Goal: Task Accomplishment & Management: Use online tool/utility

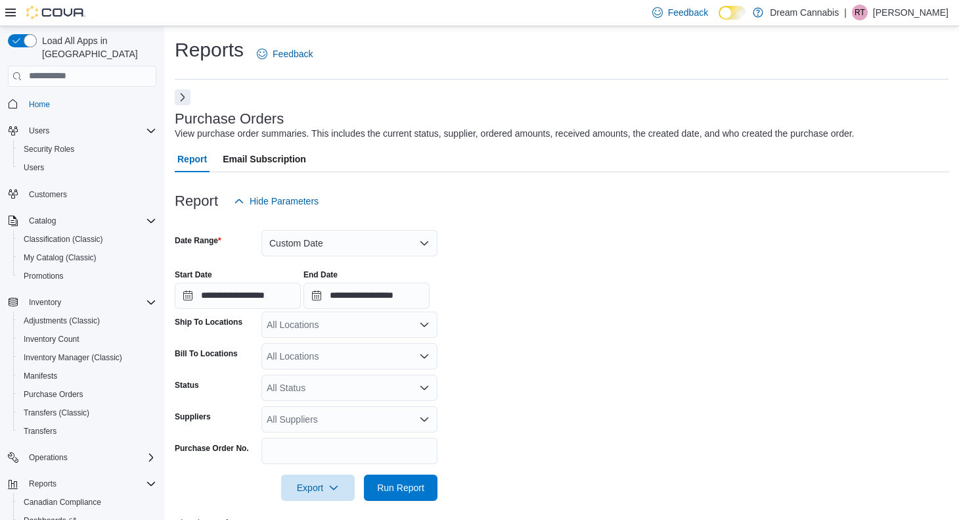
click at [180, 98] on button "Next" at bounding box center [183, 97] width 16 height 16
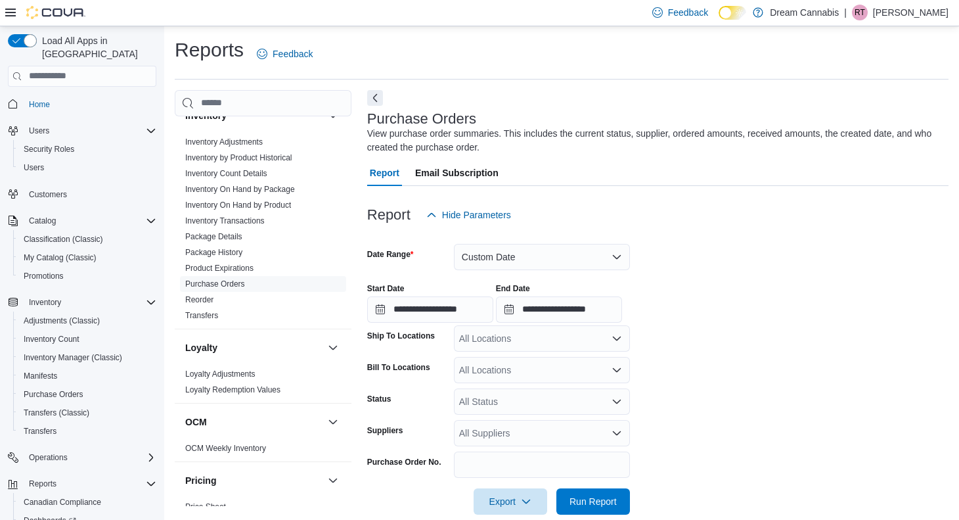
scroll to position [1029, 0]
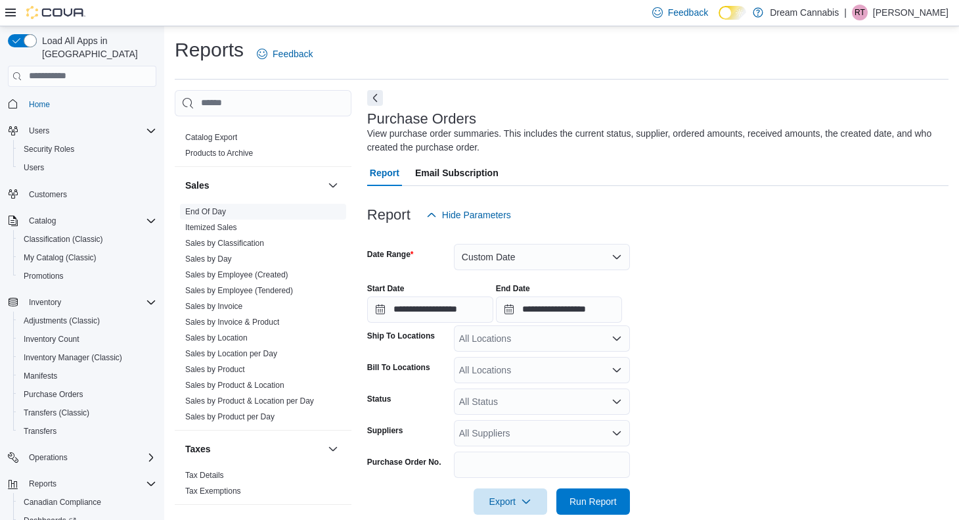
click at [208, 207] on link "End Of Day" at bounding box center [205, 211] width 41 height 9
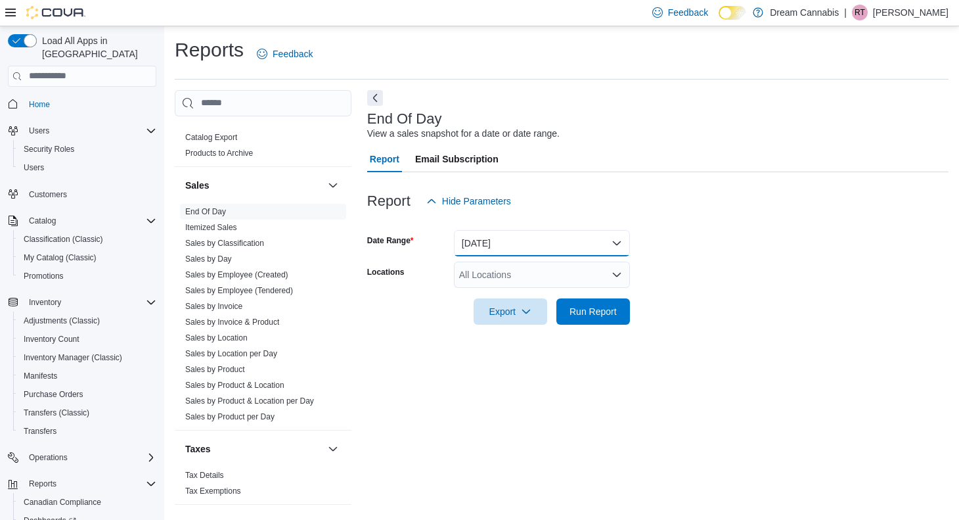
click at [522, 239] on button "[DATE]" at bounding box center [542, 243] width 176 height 26
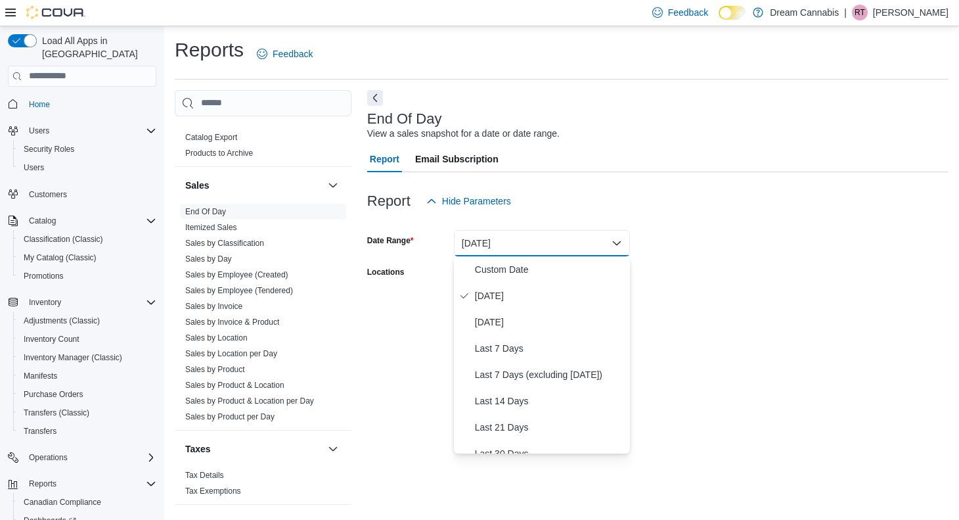
click at [622, 210] on div "Report Hide Parameters" at bounding box center [657, 201] width 581 height 26
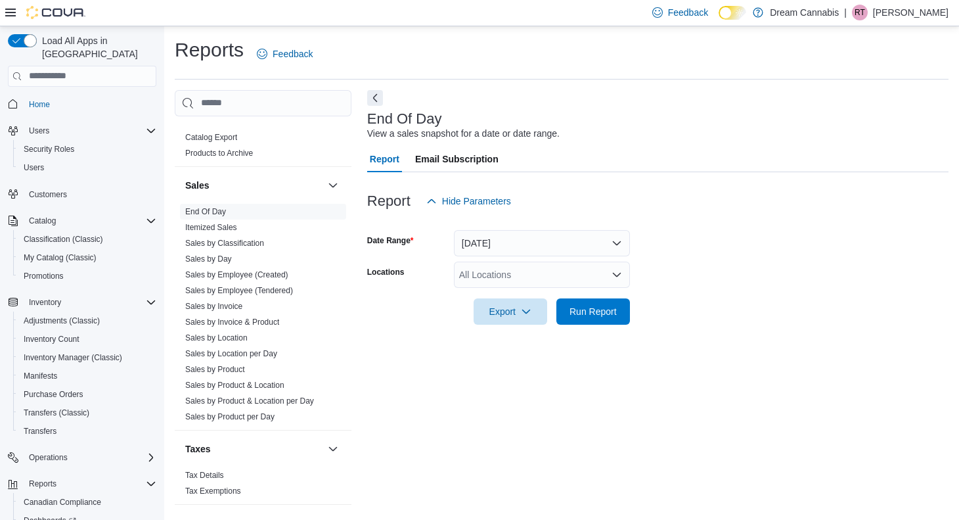
click at [578, 272] on div "All Locations" at bounding box center [542, 274] width 176 height 26
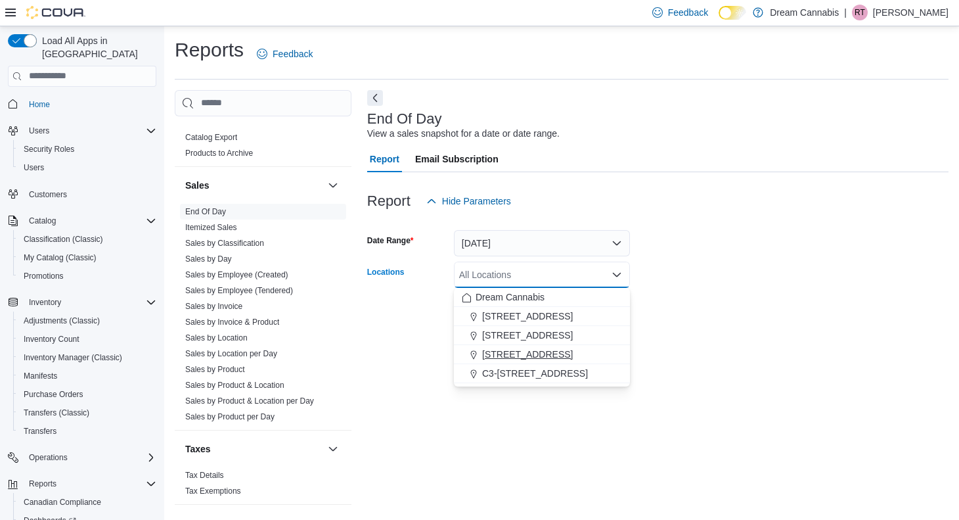
click at [539, 355] on span "[STREET_ADDRESS]" at bounding box center [527, 354] width 91 height 13
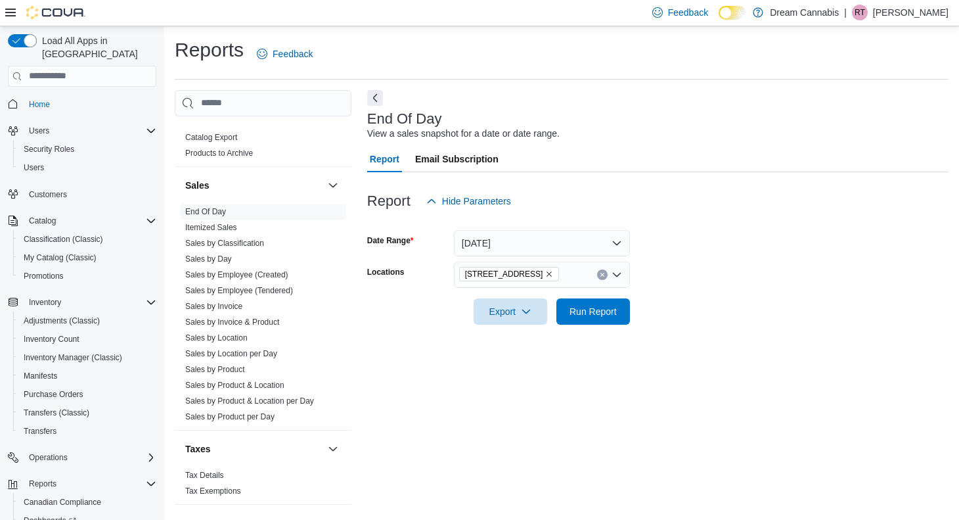
click at [659, 329] on div at bounding box center [657, 333] width 581 height 16
click at [604, 317] on span "Run Report" at bounding box center [593, 310] width 47 height 13
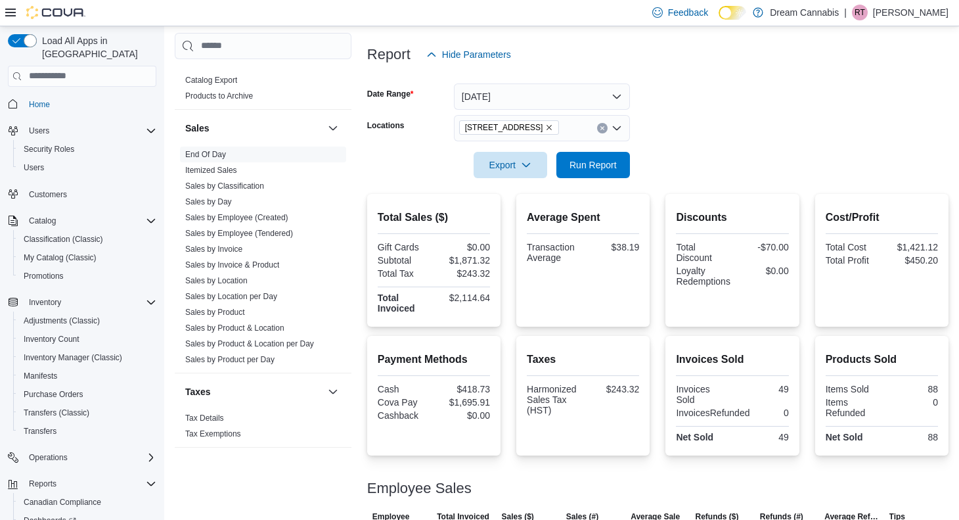
scroll to position [207, 0]
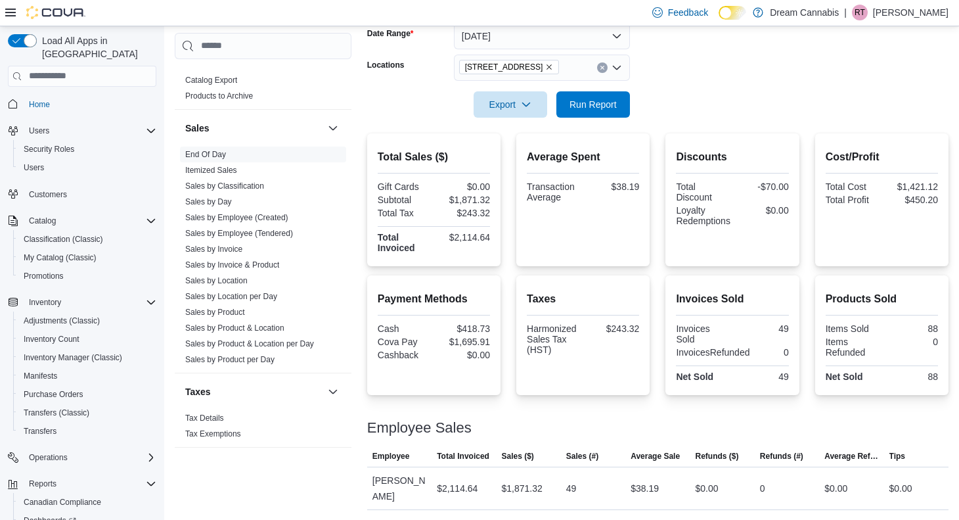
click at [553, 68] on icon "Remove 5673 Osgoode Main St from selection in this group" at bounding box center [549, 67] width 8 height 8
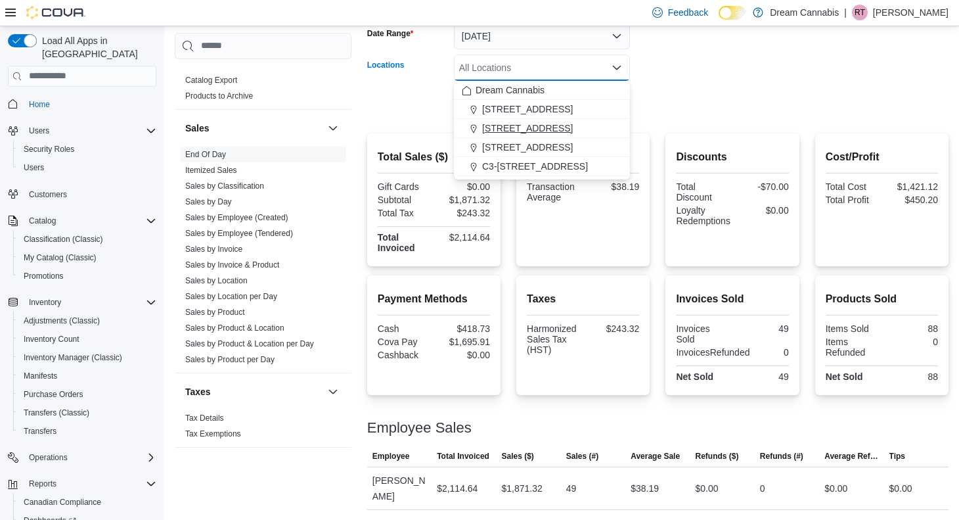
click at [523, 124] on span "[STREET_ADDRESS]" at bounding box center [527, 128] width 91 height 13
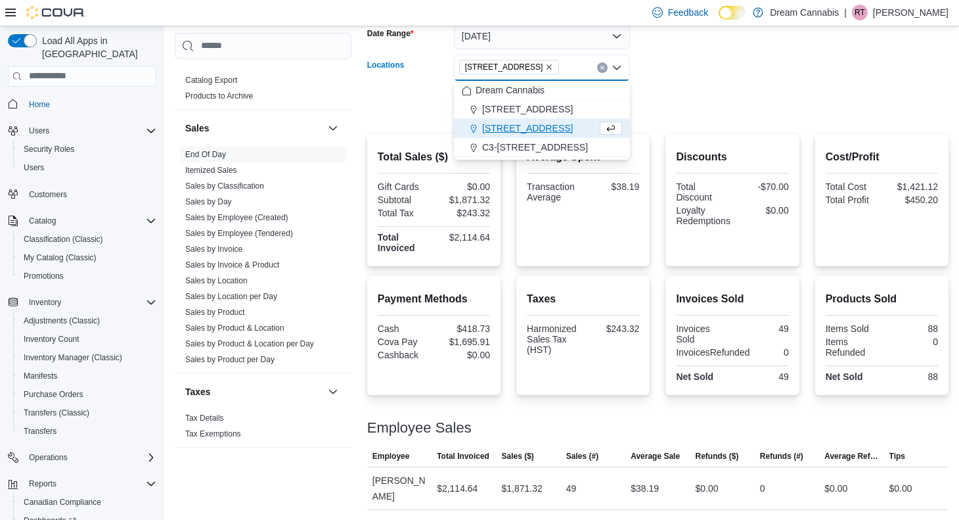
click at [677, 106] on form "Date Range [DATE] Locations [STREET_ADDRESS] Selected. [STREET_ADDRESS] Press B…" at bounding box center [657, 62] width 581 height 110
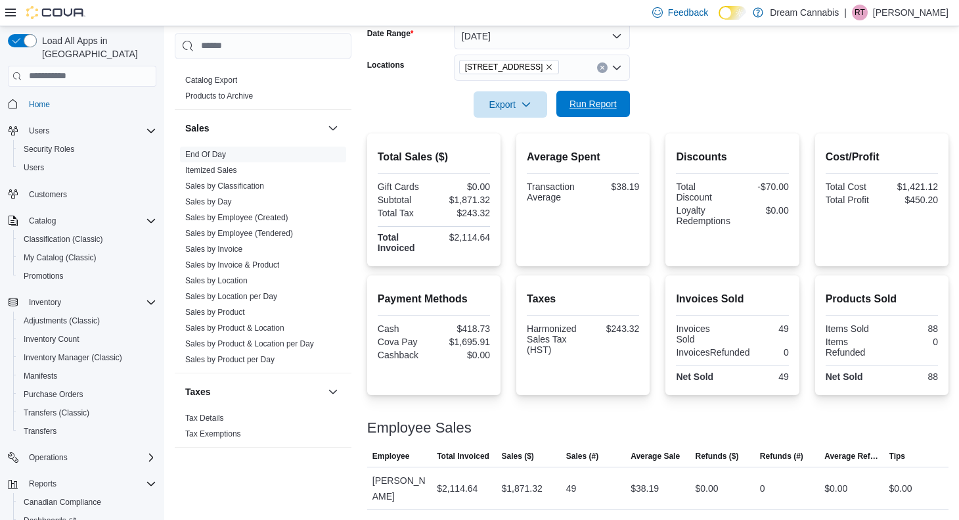
click at [603, 96] on span "Run Report" at bounding box center [593, 104] width 58 height 26
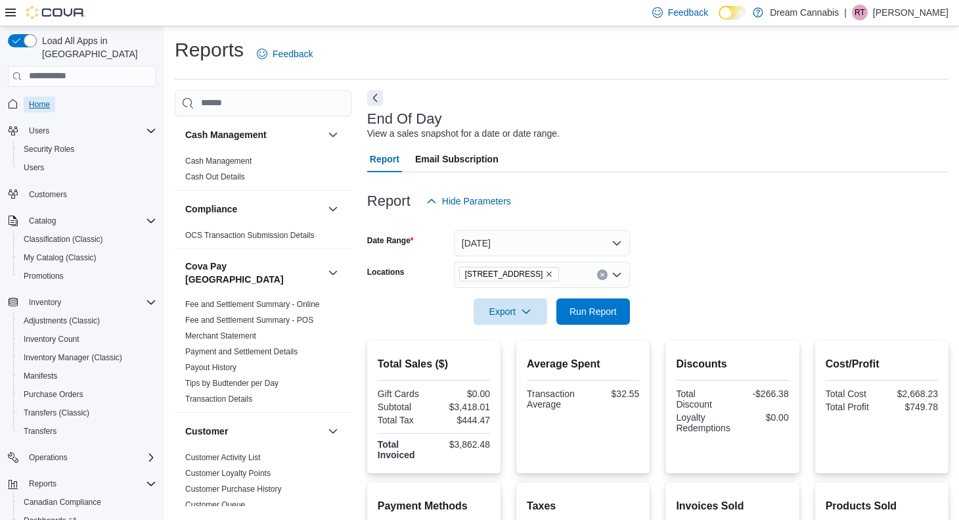
click at [39, 99] on span "Home" at bounding box center [39, 104] width 21 height 11
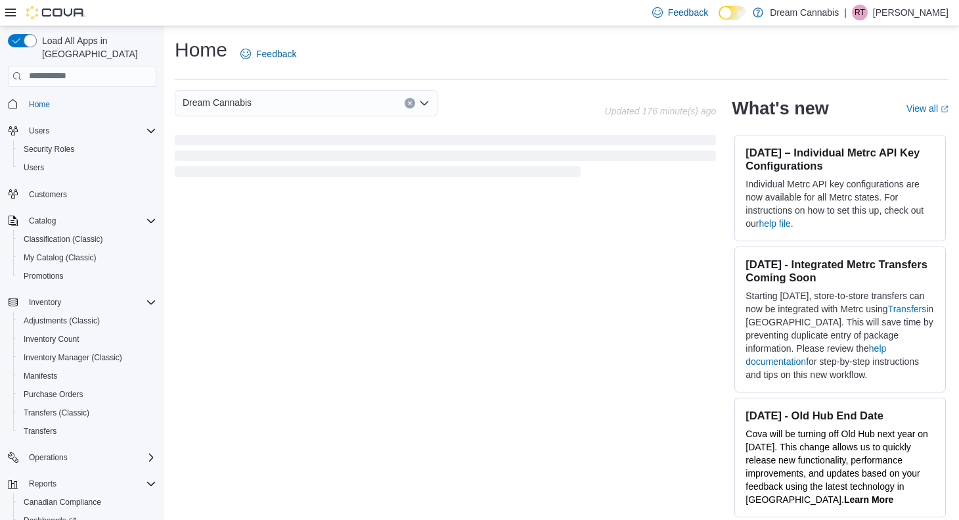
click at [292, 116] on div "Dream Cannabis Updated 176 minute(s) ago" at bounding box center [445, 134] width 541 height 89
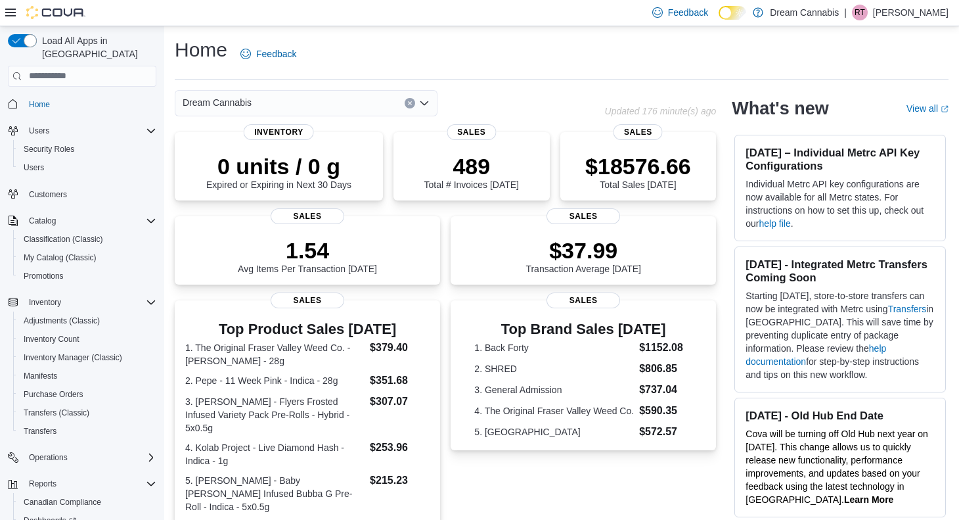
click at [406, 102] on button "Clear input" at bounding box center [410, 103] width 11 height 11
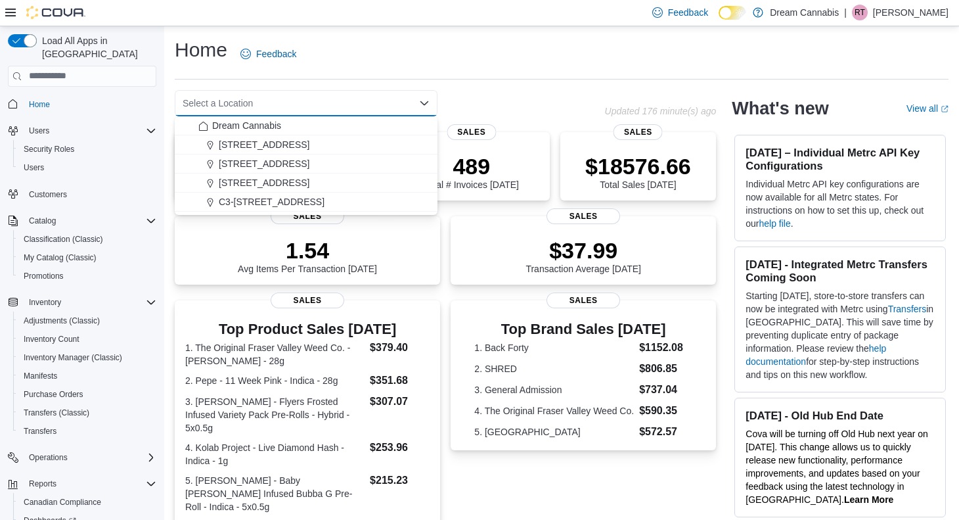
click at [426, 102] on icon "Close list of options" at bounding box center [424, 103] width 8 height 4
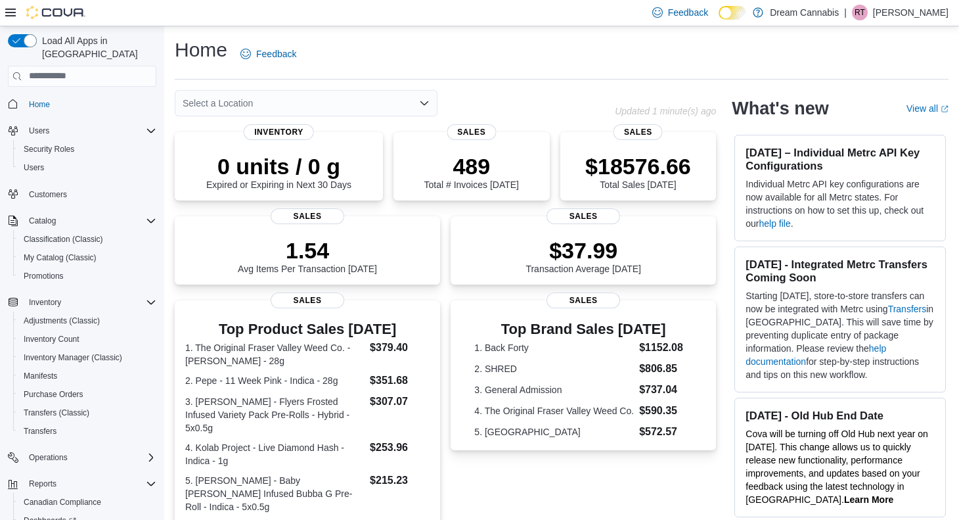
click at [424, 99] on icon "Open list of options" at bounding box center [424, 103] width 11 height 11
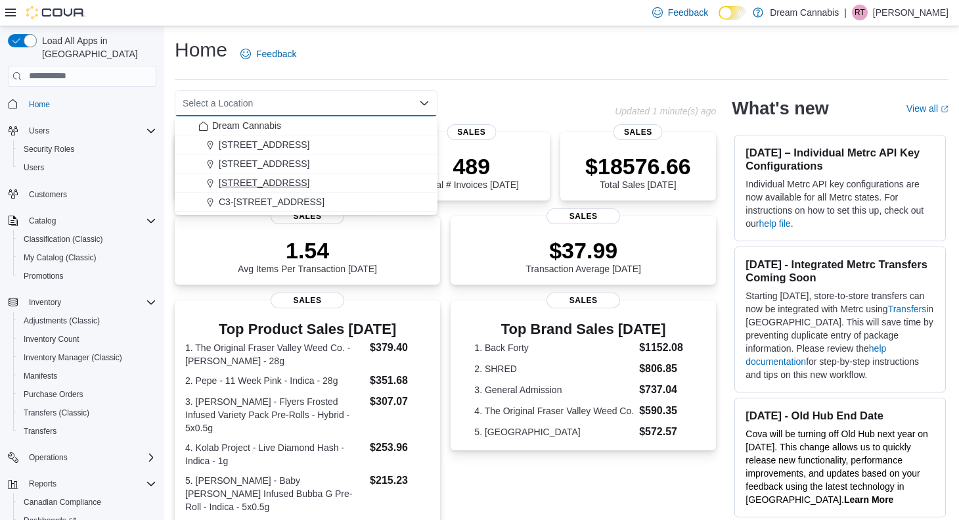
click at [327, 180] on div "[STREET_ADDRESS]" at bounding box center [313, 182] width 231 height 13
